Goal: Information Seeking & Learning: Learn about a topic

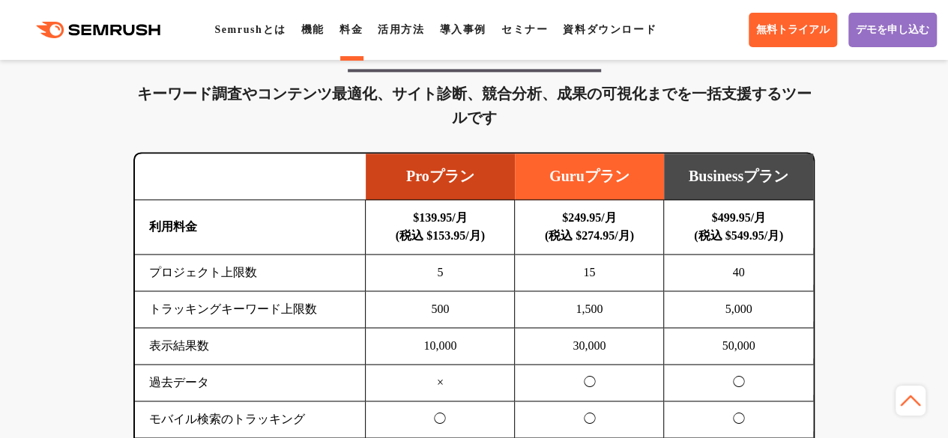
scroll to position [1049, 0]
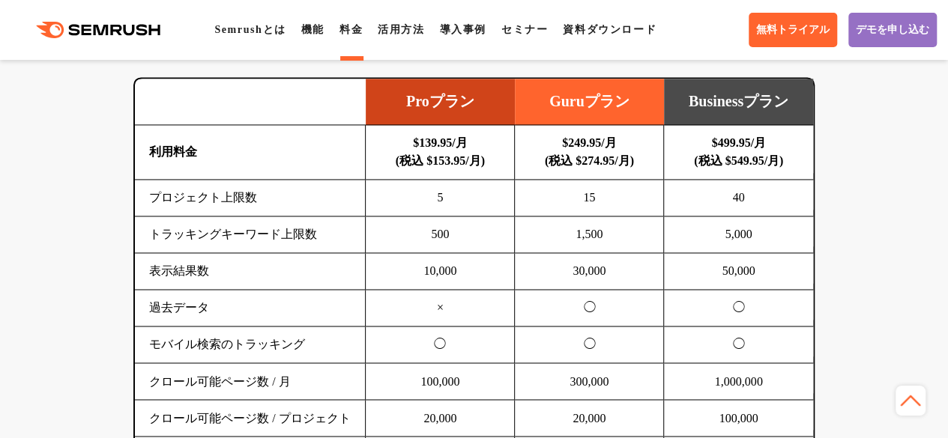
click at [446, 241] on td "500" at bounding box center [440, 235] width 149 height 37
click at [459, 268] on td "10,000" at bounding box center [440, 271] width 149 height 37
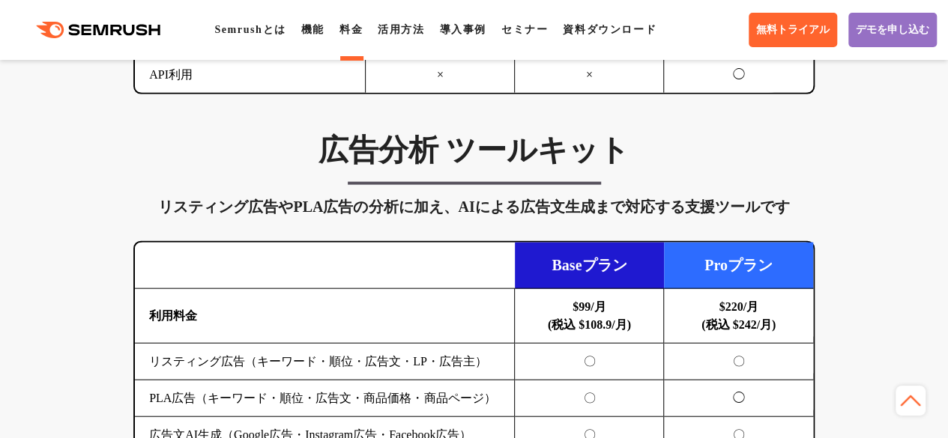
scroll to position [1649, 0]
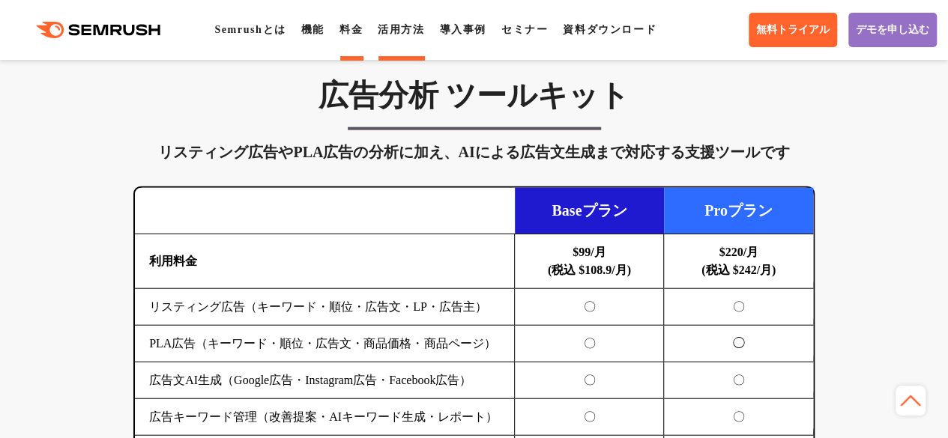
click at [424, 30] on link "活用方法" at bounding box center [401, 29] width 46 height 11
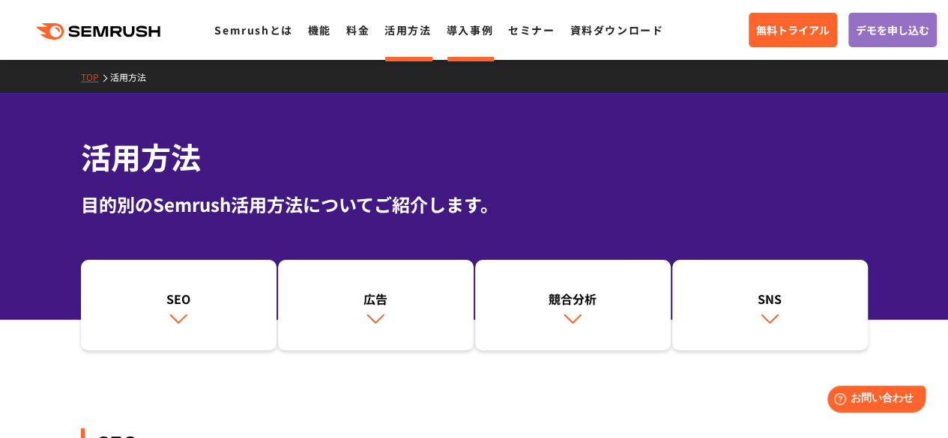
click at [479, 34] on link "導入事例" at bounding box center [470, 29] width 46 height 15
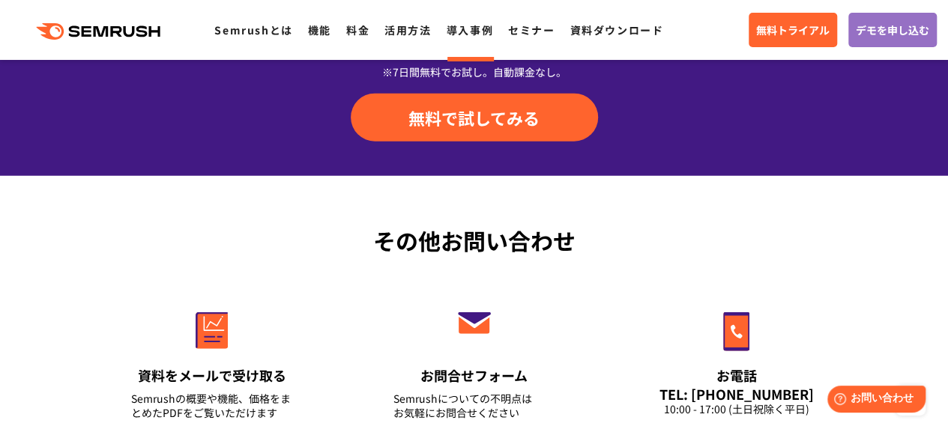
scroll to position [1874, 0]
